Goal: Task Accomplishment & Management: Complete application form

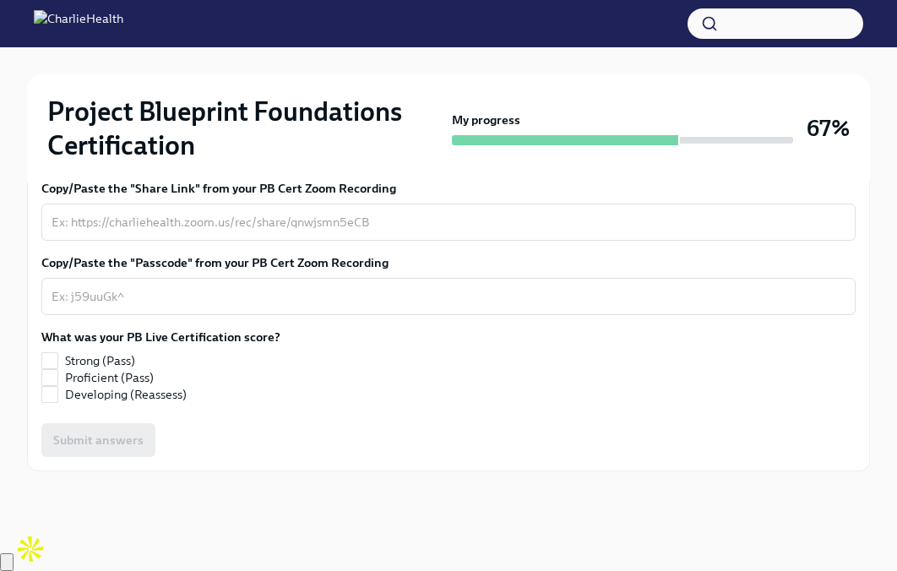
scroll to position [558, 0]
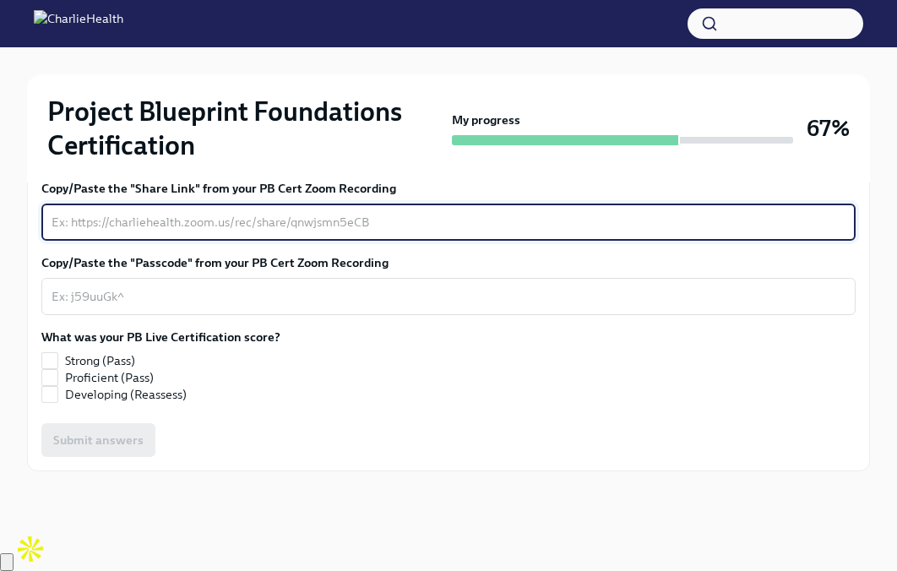
click at [329, 232] on textarea "Copy/Paste the "Share Link" from your PB Cert Zoom Recording" at bounding box center [449, 222] width 794 height 20
paste textarea "[URL][DOMAIN_NAME] Passcode: =@U8x@*6"
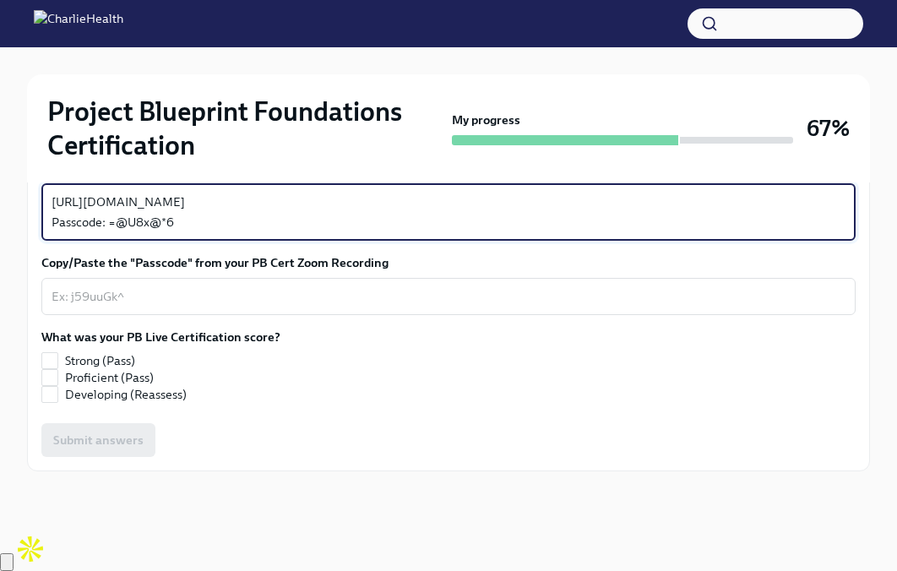
click at [205, 232] on textarea "[URL][DOMAIN_NAME] Passcode: =@U8x@*6" at bounding box center [449, 212] width 794 height 41
drag, startPoint x: 204, startPoint y: 334, endPoint x: 118, endPoint y: 334, distance: 85.3
click at [118, 232] on textarea "[URL][DOMAIN_NAME] Passcode: =@U8x@*6" at bounding box center [449, 212] width 794 height 41
click at [206, 232] on textarea "[URL][DOMAIN_NAME] Passcode: =@U8x@*6" at bounding box center [449, 212] width 794 height 41
drag, startPoint x: 187, startPoint y: 330, endPoint x: 110, endPoint y: 329, distance: 76.9
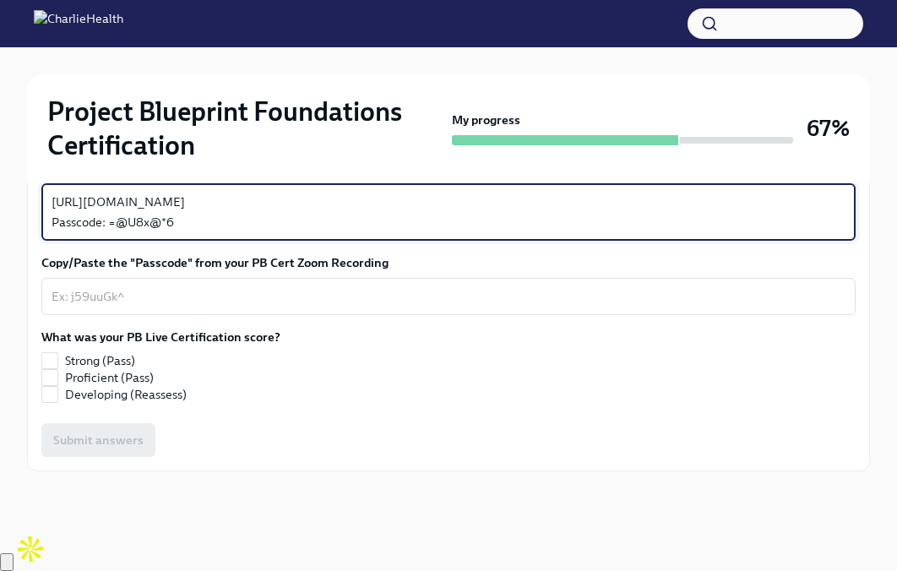
click at [110, 232] on textarea "[URL][DOMAIN_NAME] Passcode: =@U8x@*6" at bounding box center [449, 212] width 794 height 41
type textarea "[URL][DOMAIN_NAME] Passcode:"
click at [100, 307] on textarea "Copy/Paste the "Passcode" from your PB Cert Zoom Recording" at bounding box center [449, 296] width 794 height 20
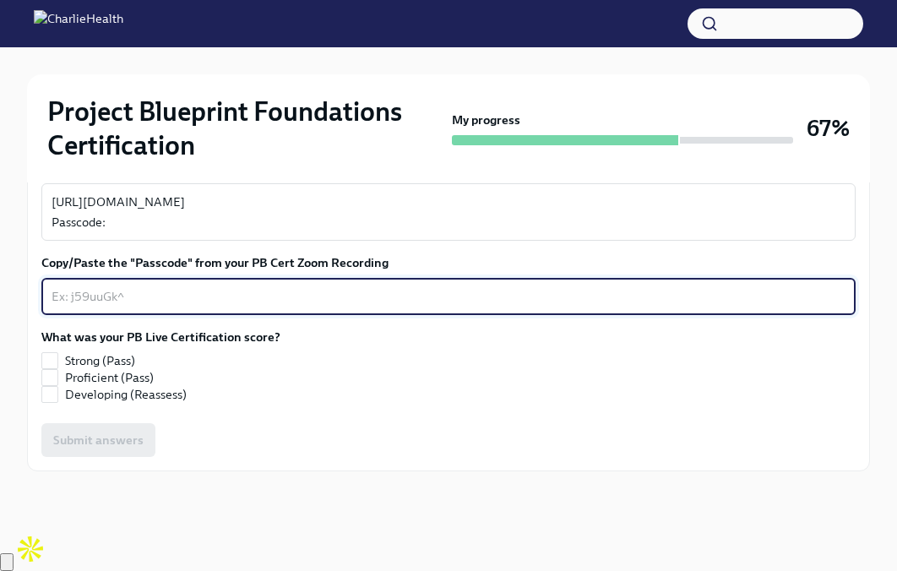
paste textarea "=@U8x@*6"
type textarea "=@U8x@*6"
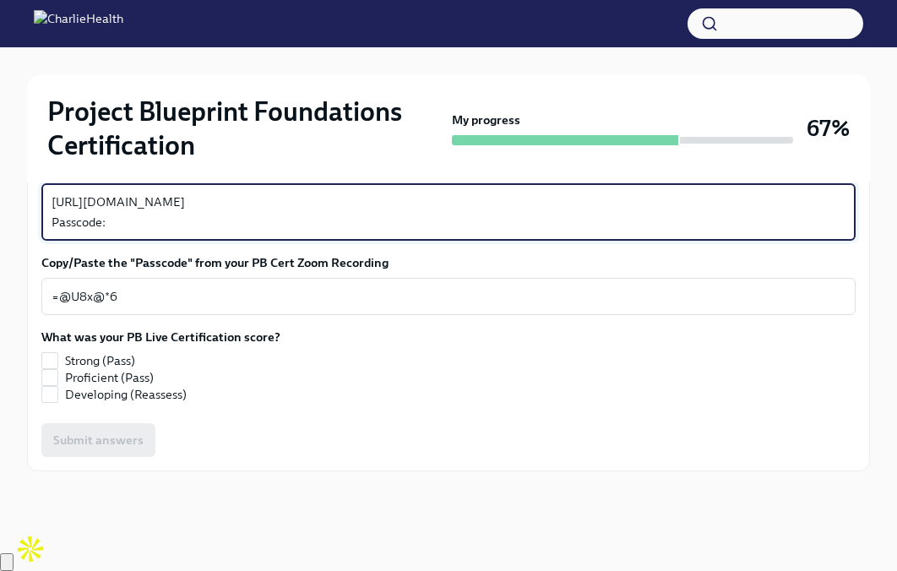
drag, startPoint x: 134, startPoint y: 335, endPoint x: 24, endPoint y: 335, distance: 110.6
click at [24, 335] on div "Project Blueprint Foundations Certification My progress 67% 1 To do tasks Reps:…" at bounding box center [448, 61] width 897 height 941
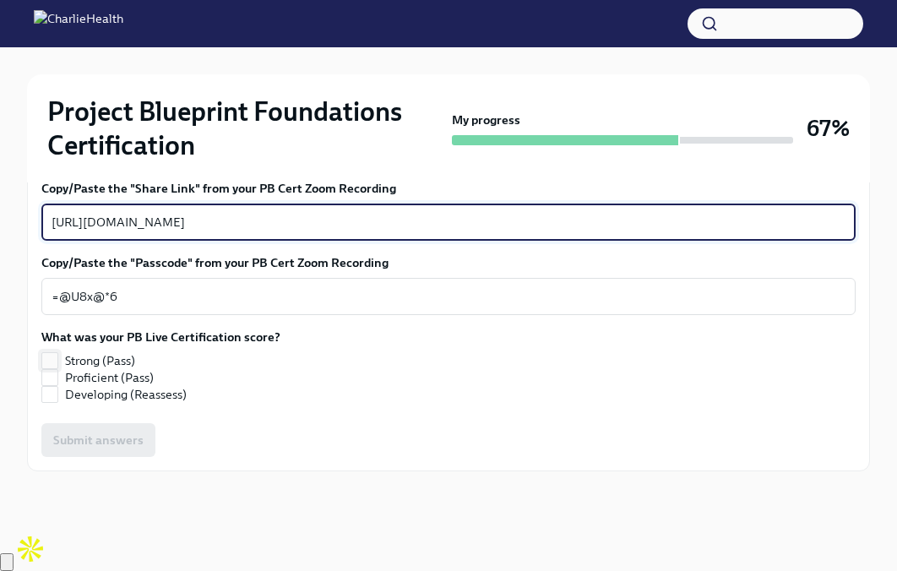
type textarea "[URL][DOMAIN_NAME]"
click at [53, 368] on input "Strong (Pass)" at bounding box center [49, 360] width 15 height 15
checkbox input "true"
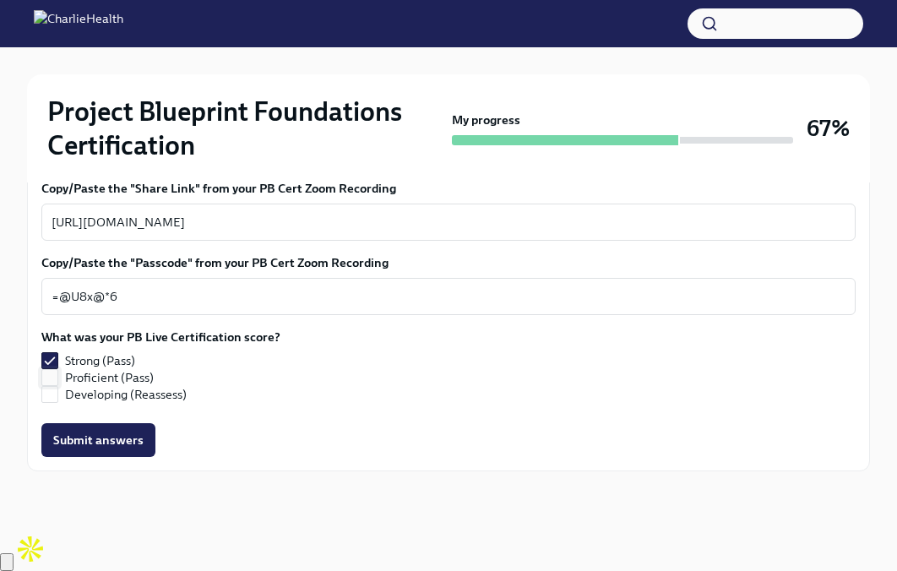
click at [53, 385] on input "Proficient (Pass)" at bounding box center [49, 377] width 15 height 15
checkbox input "true"
click at [52, 368] on input "Strong (Pass)" at bounding box center [49, 360] width 15 height 15
checkbox input "false"
click at [99, 448] on span "Submit answers" at bounding box center [98, 440] width 90 height 17
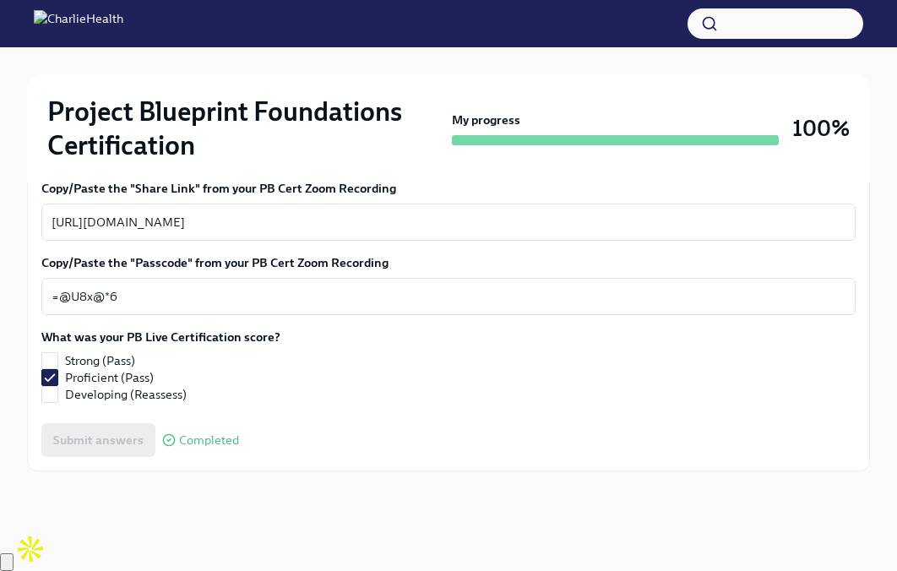
scroll to position [611, 0]
